Goal: Find specific page/section: Find specific page/section

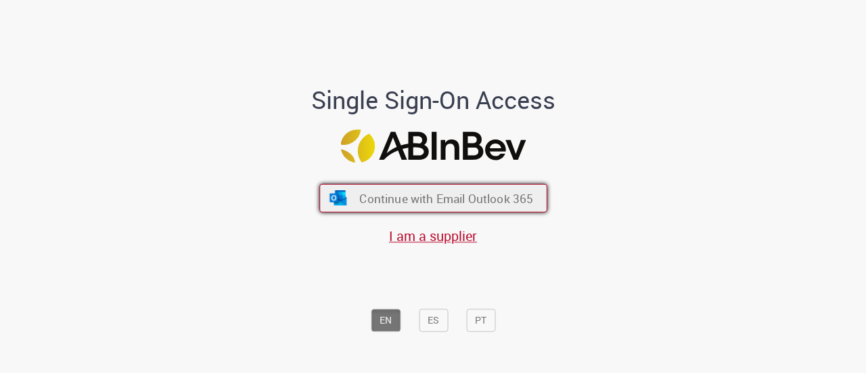
click at [426, 194] on span "Continue with Email Outlook 365" at bounding box center [446, 198] width 174 height 16
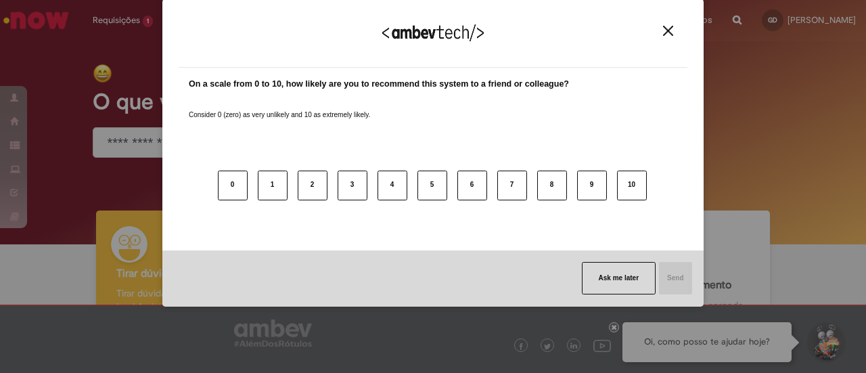
click at [673, 40] on div "We appreciate your feedback!" at bounding box center [433, 41] width 509 height 53
click at [677, 37] on div "We appreciate your feedback!" at bounding box center [433, 41] width 509 height 53
click at [667, 29] on img "Close" at bounding box center [668, 31] width 10 height 10
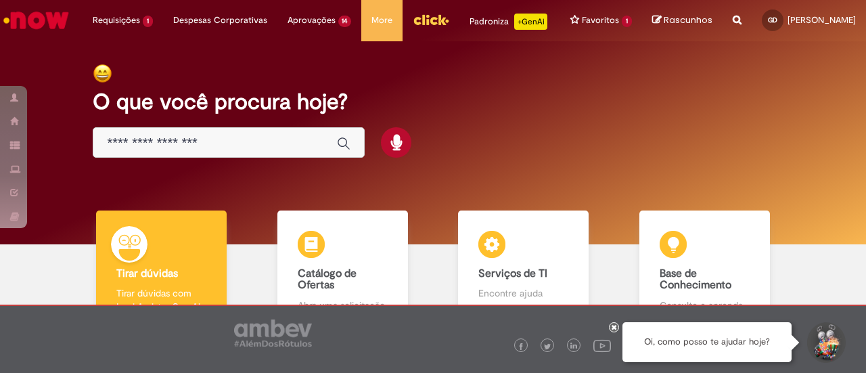
click at [205, 141] on input "Basta digitar aqui" at bounding box center [215, 143] width 217 height 16
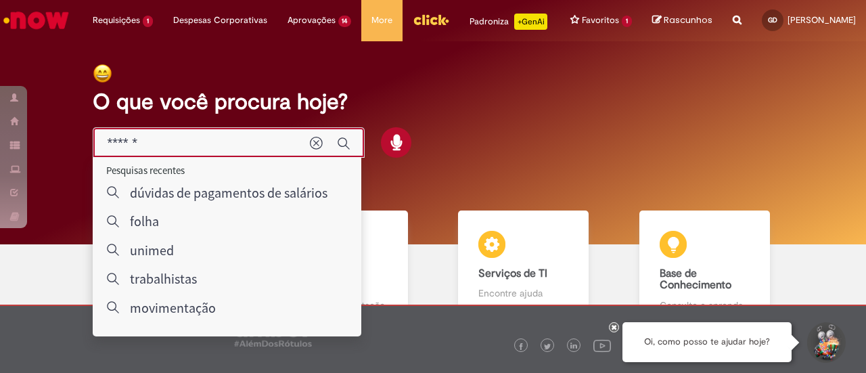
type input "*******"
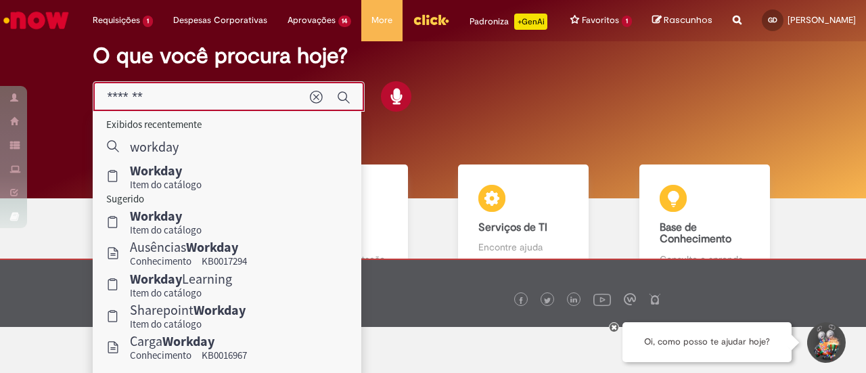
scroll to position [68, 0]
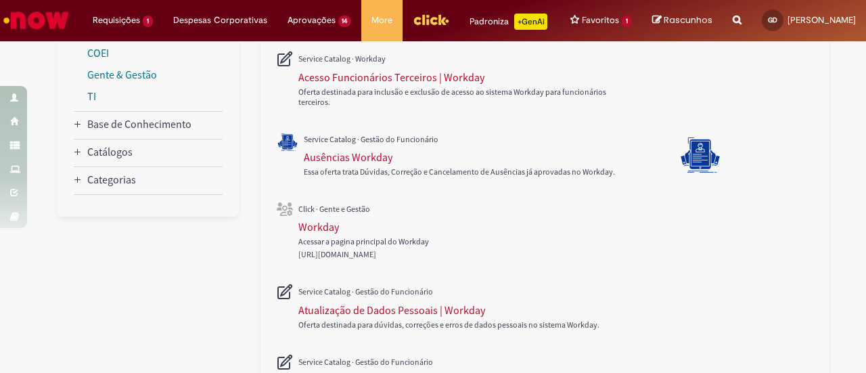
scroll to position [406, 0]
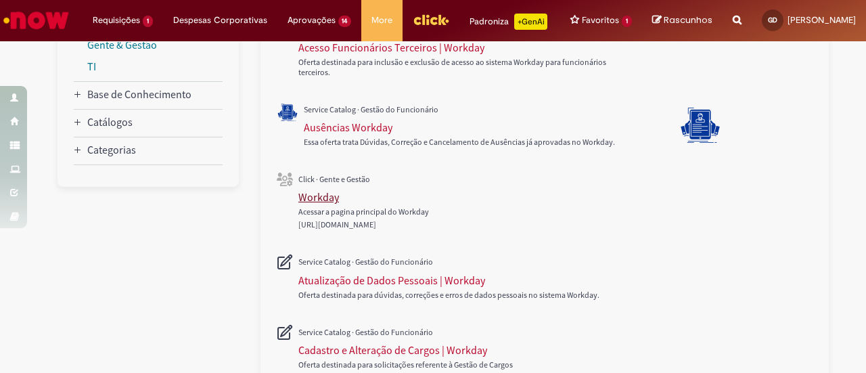
click at [321, 196] on div "Workday" at bounding box center [318, 197] width 41 height 14
